Goal: Check status

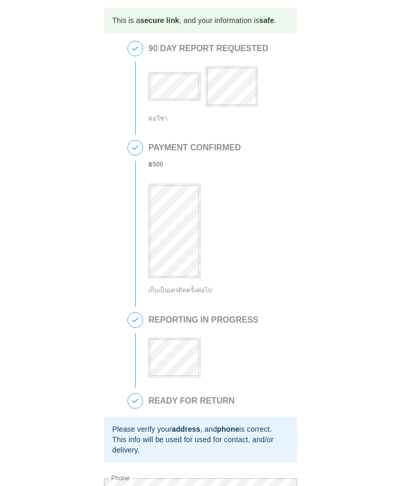
click at [27, 141] on div "This is a secure link , and your information is safe . 1 90 DAY REPORT REQUESTE…" at bounding box center [200, 305] width 380 height 594
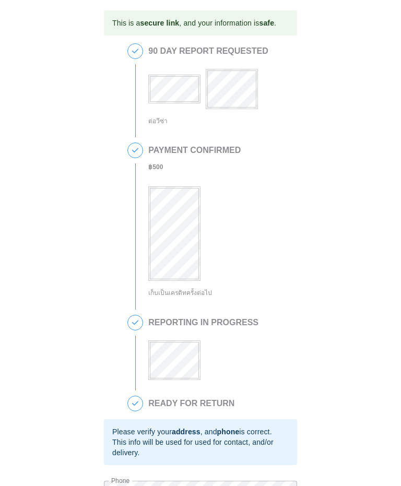
click at [0, 229] on body "This is a secure link , and your information is safe . 1 90 DAY REPORT REQUESTE…" at bounding box center [200, 307] width 401 height 615
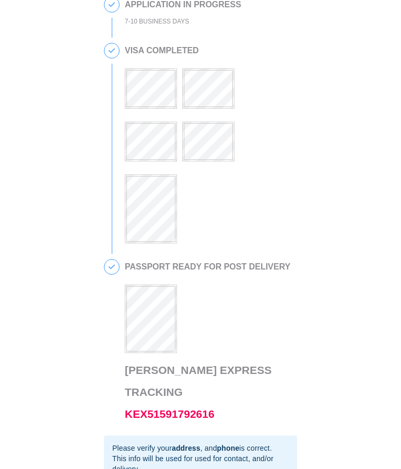
scroll to position [271, 0]
click at [14, 372] on div "This is a secure link , and your information is safe . 1 PASSPORT RECEIVED GEOR…" at bounding box center [200, 199] width 380 height 919
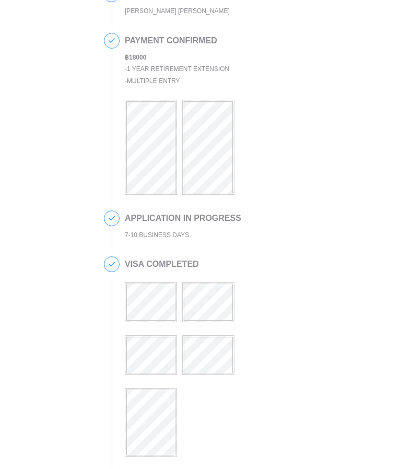
scroll to position [0, 0]
